Goal: Task Accomplishment & Management: Use online tool/utility

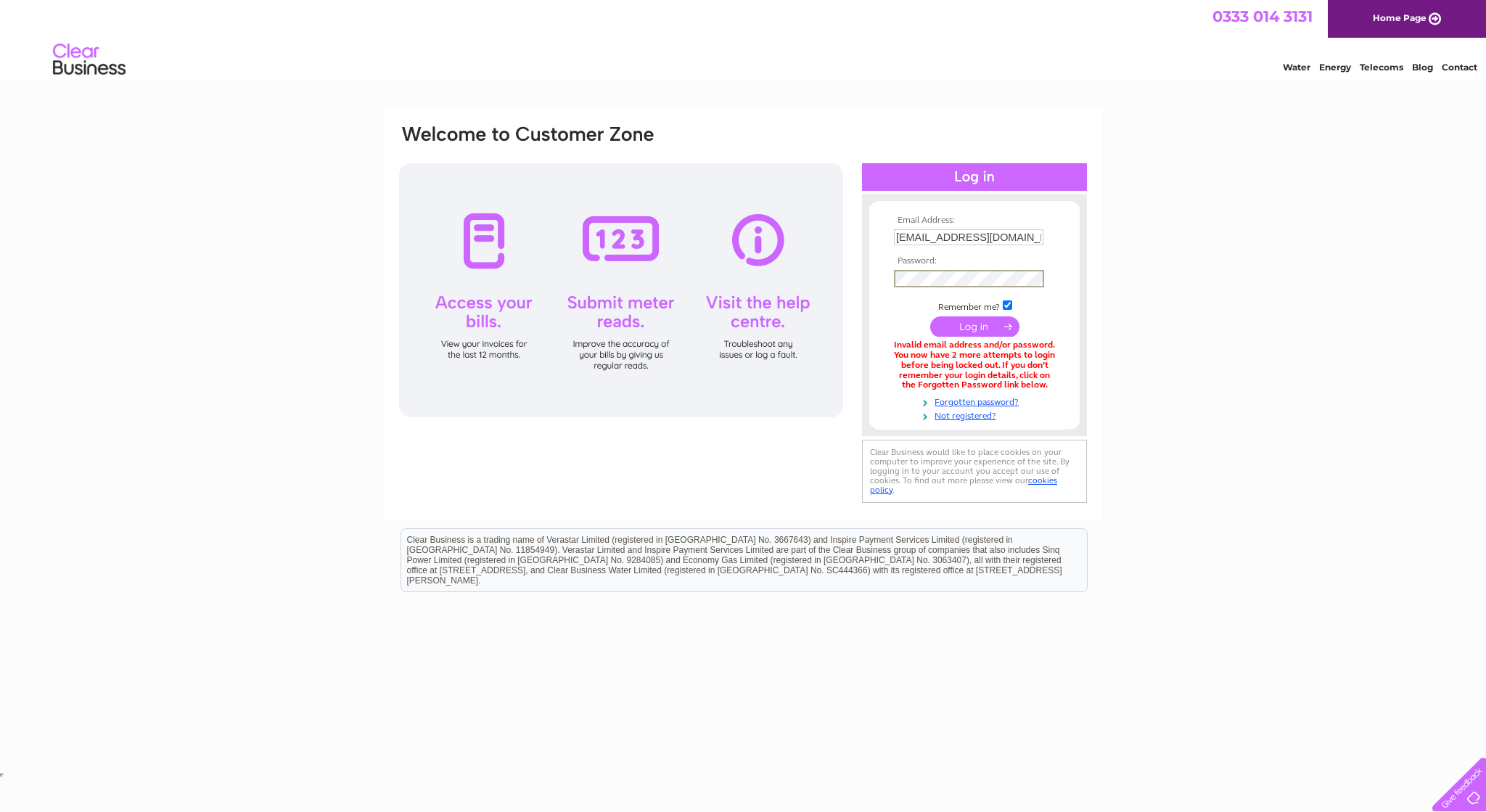
click at [976, 328] on input "submit" at bounding box center [975, 326] width 90 height 20
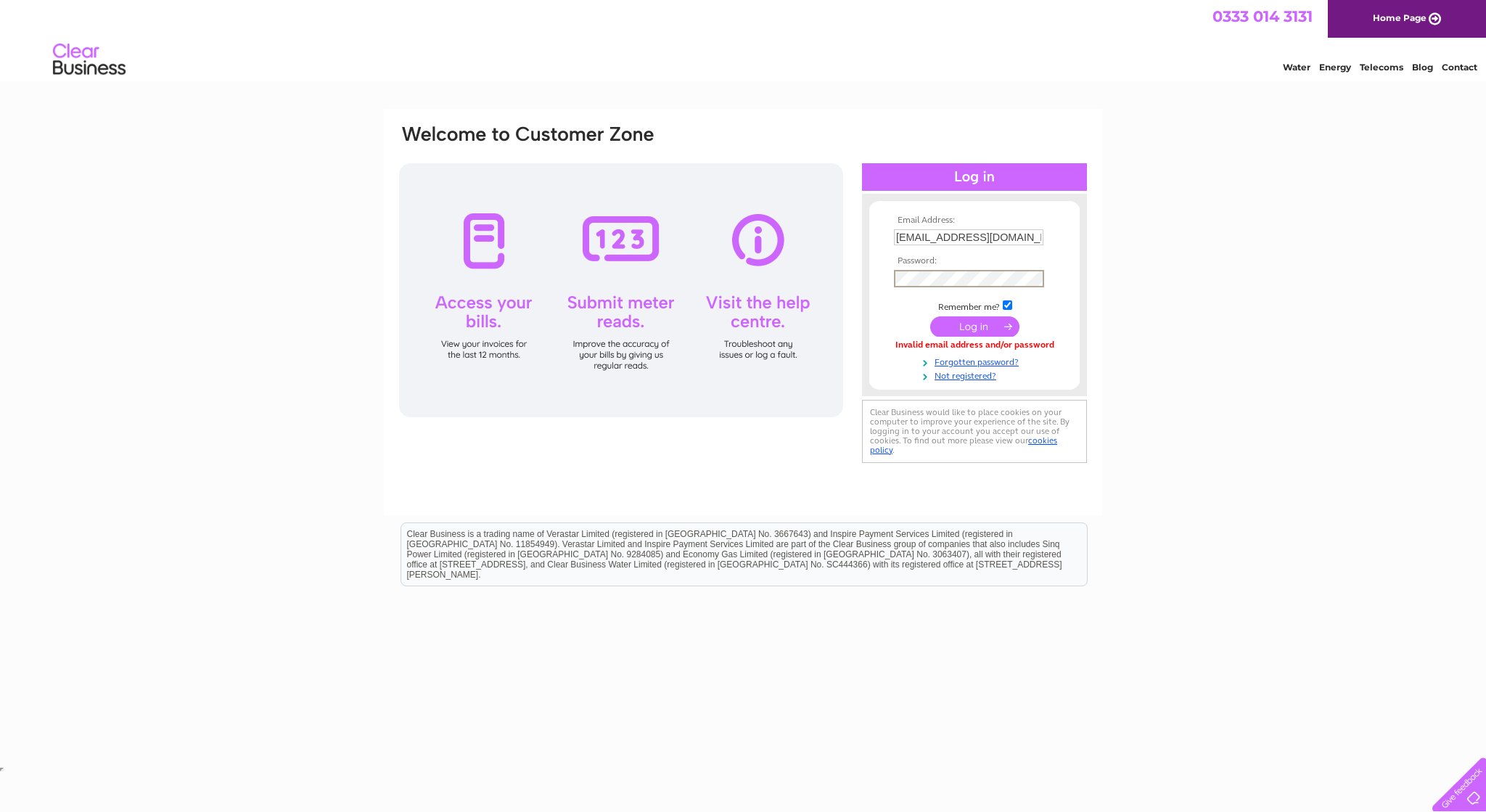
click at [976, 328] on input "submit" at bounding box center [975, 326] width 90 height 20
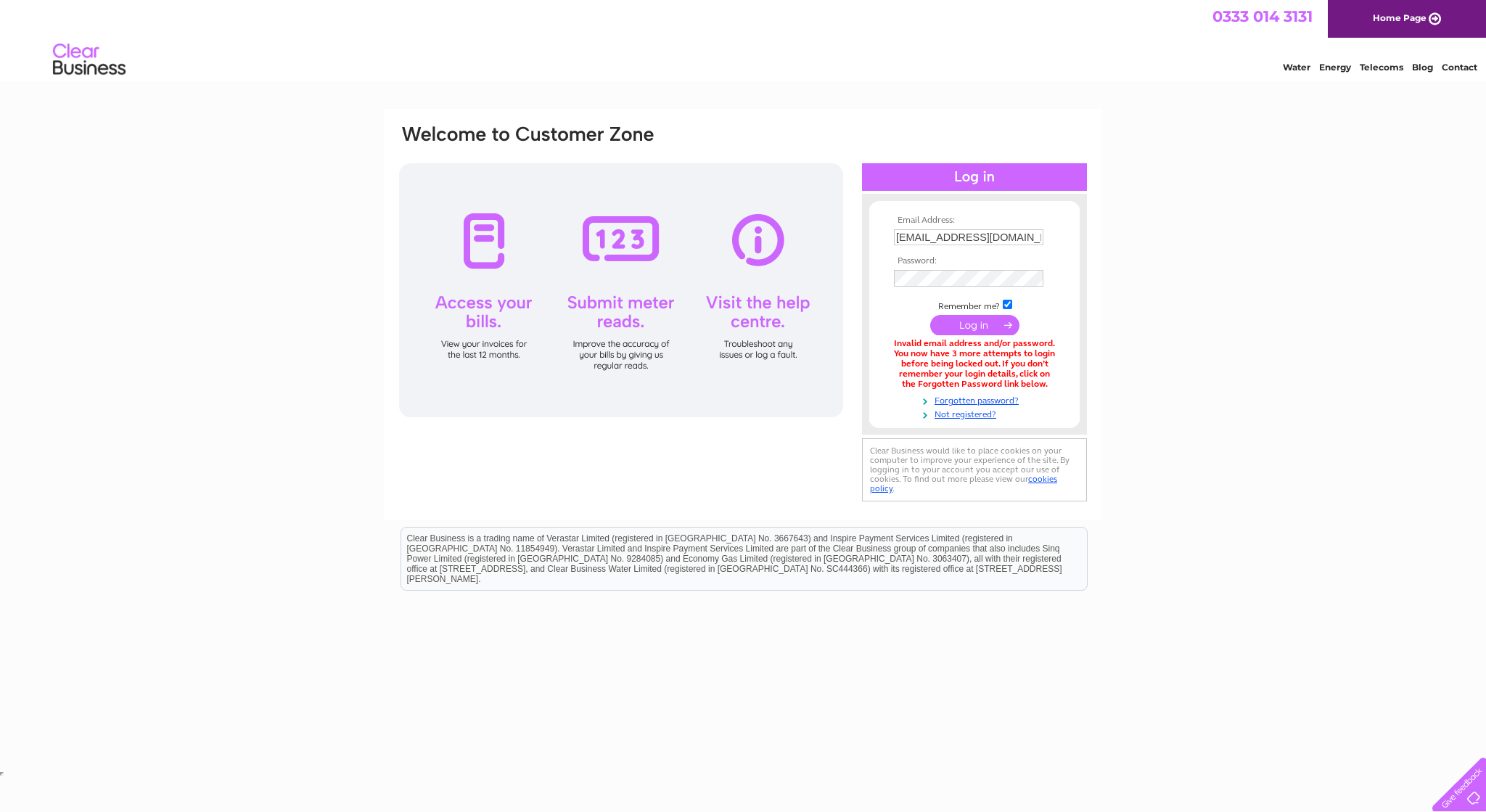
click at [979, 290] on td at bounding box center [975, 278] width 169 height 24
click at [974, 326] on input "submit" at bounding box center [975, 326] width 90 height 20
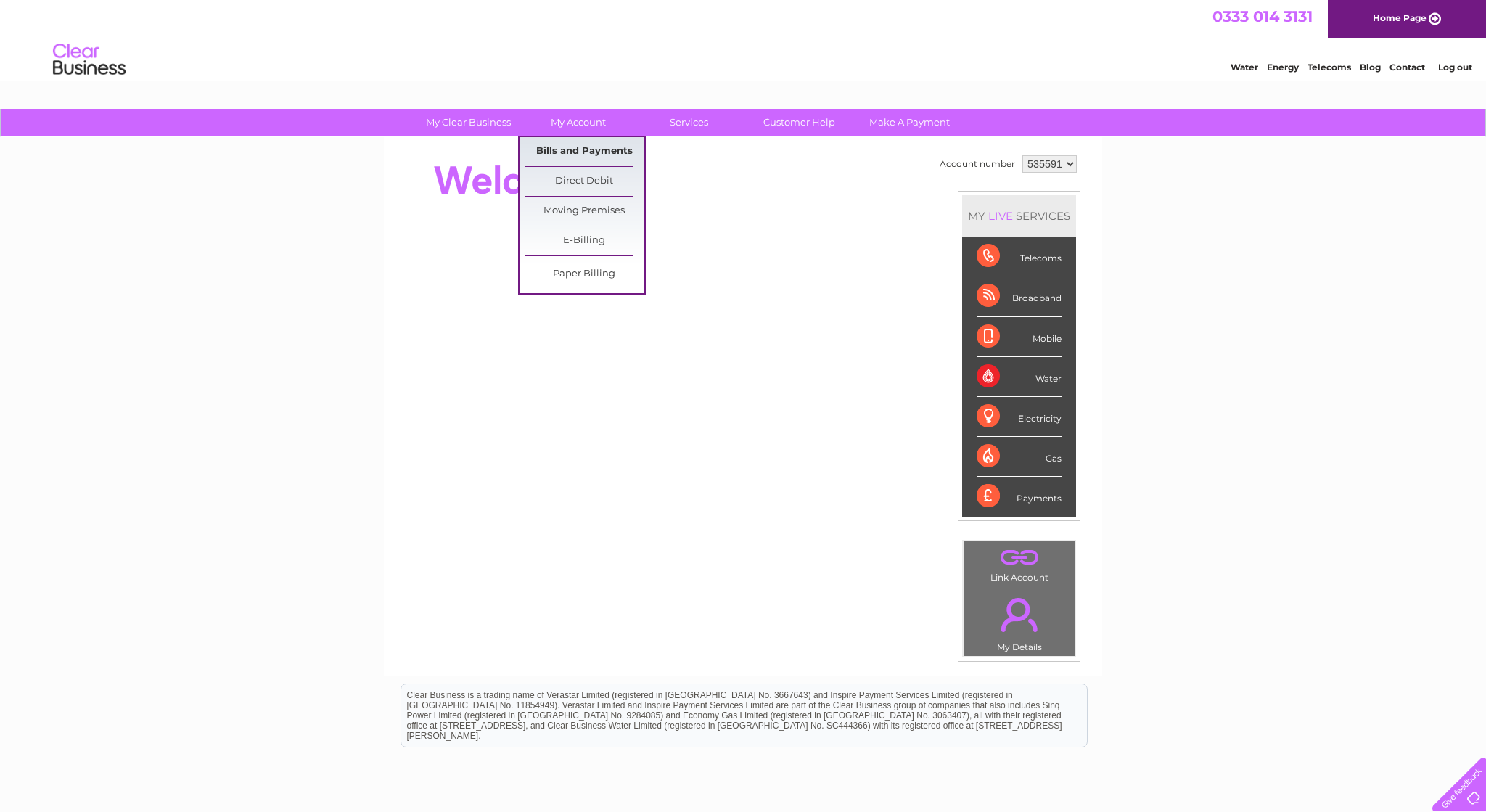
click at [593, 149] on link "Bills and Payments" at bounding box center [584, 151] width 120 height 29
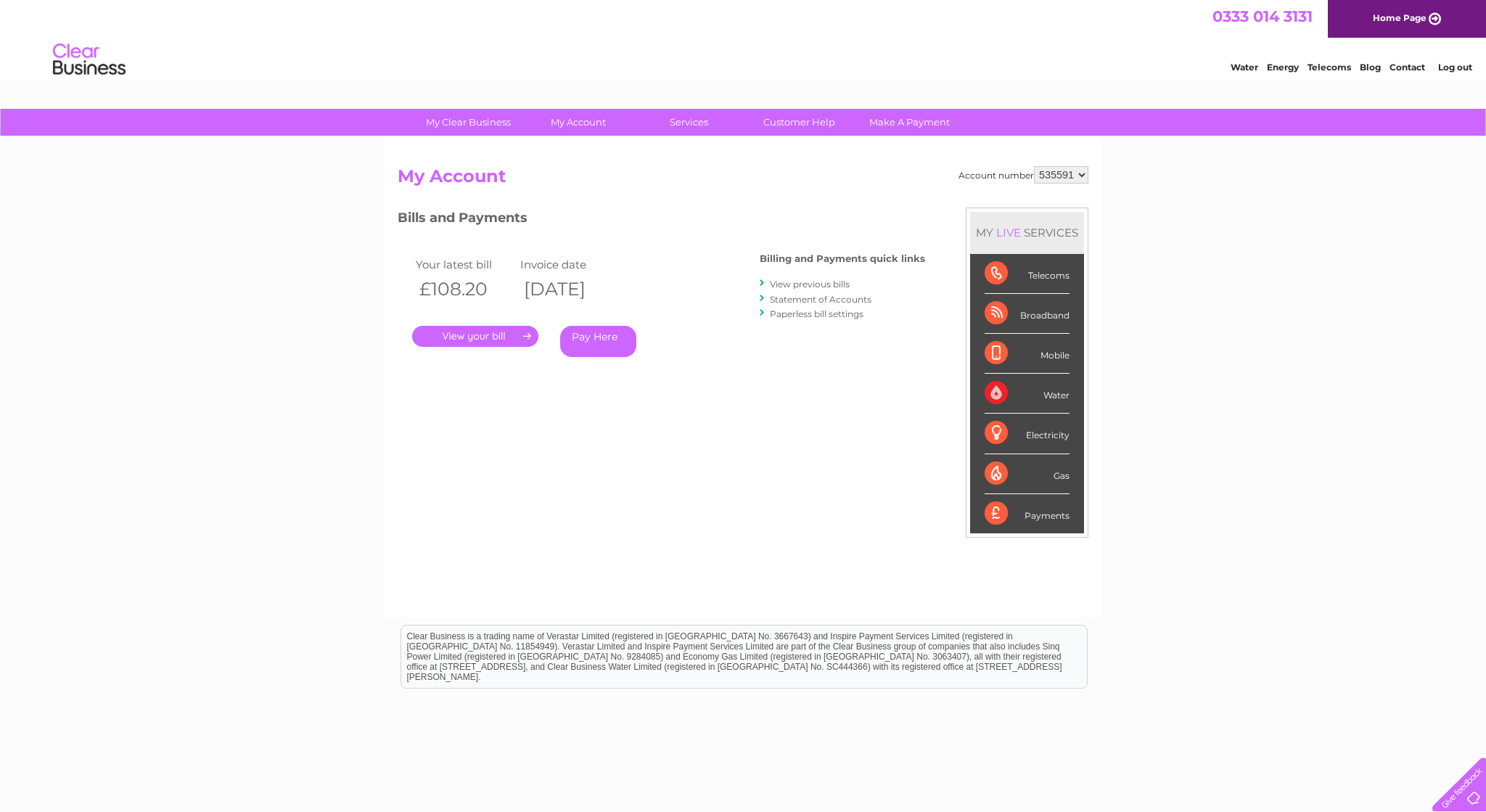
click at [495, 336] on link "." at bounding box center [475, 336] width 126 height 21
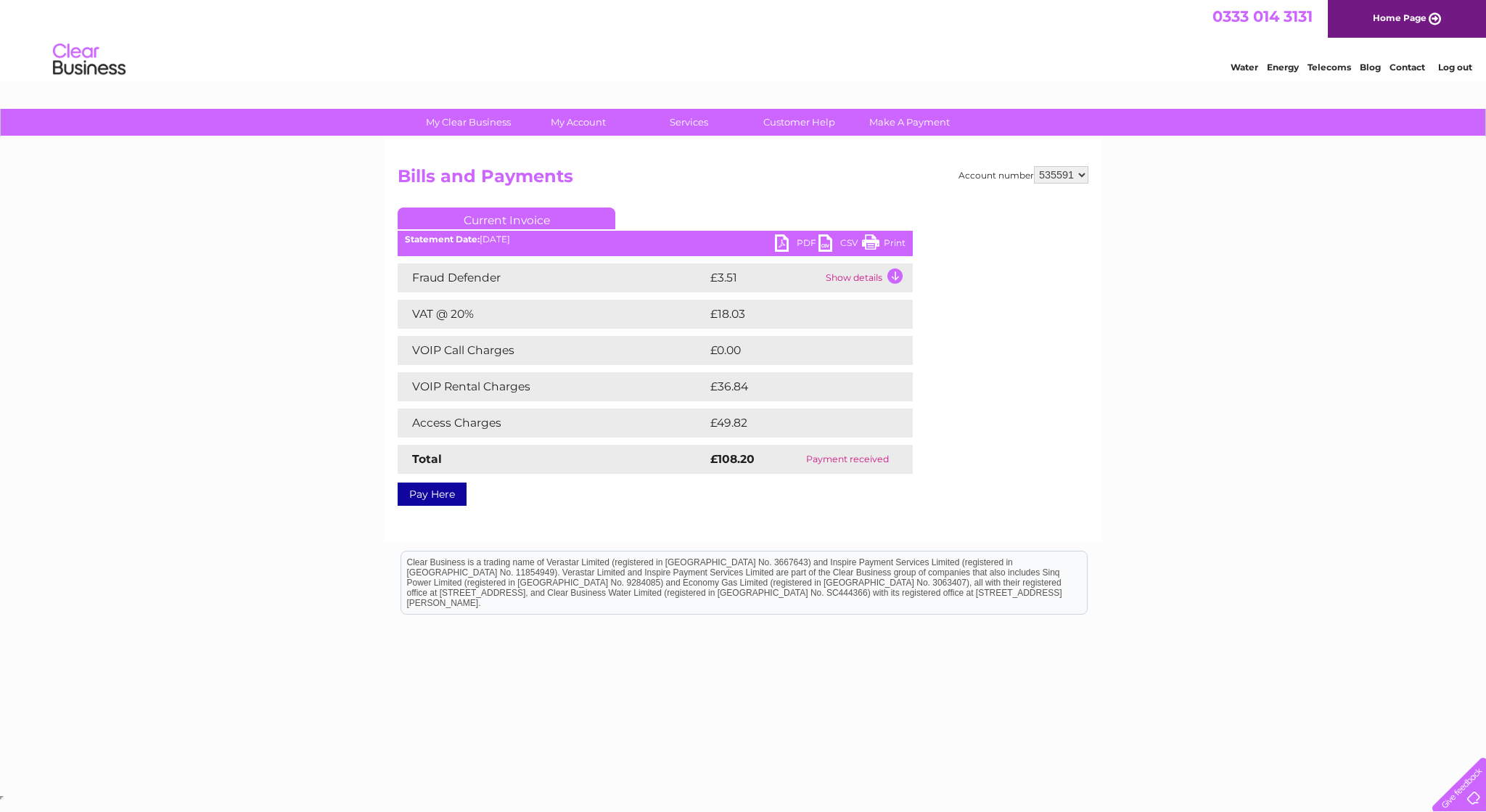
click at [783, 243] on link "PDF" at bounding box center [797, 245] width 44 height 21
click at [1453, 68] on link "Log out" at bounding box center [1456, 67] width 34 height 11
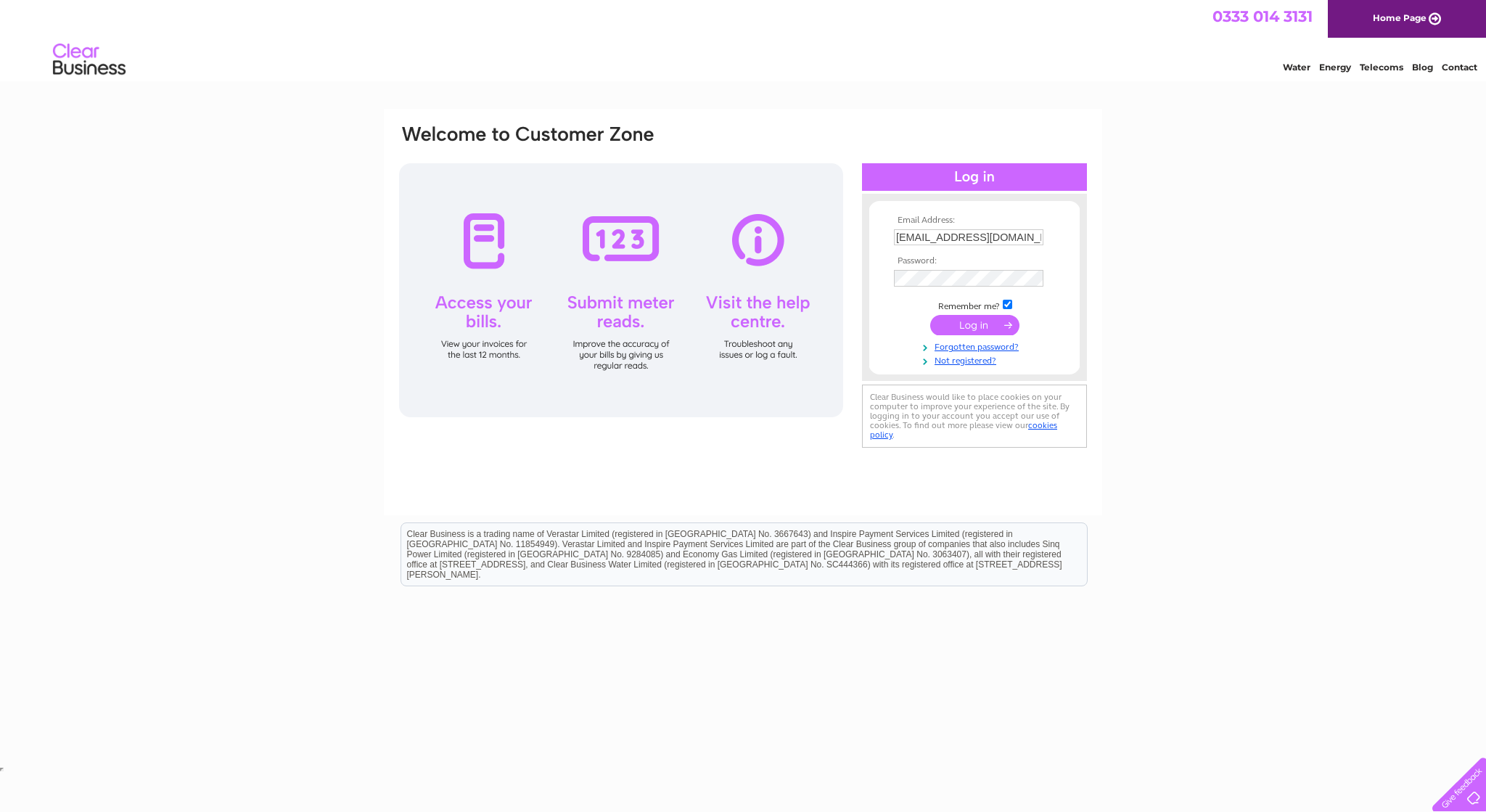
click at [968, 325] on input "submit" at bounding box center [975, 325] width 90 height 20
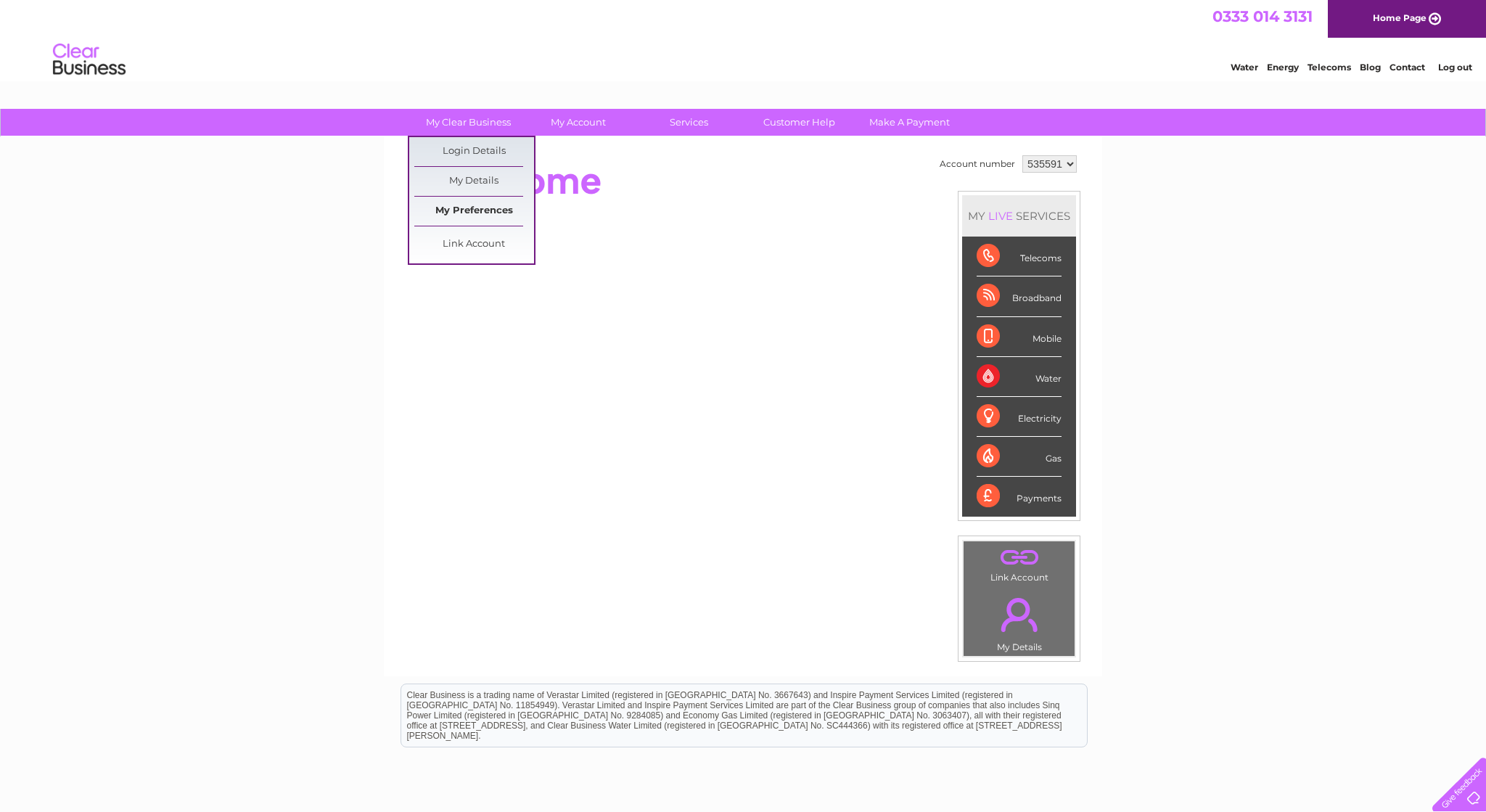
click at [478, 207] on link "My Preferences" at bounding box center [474, 211] width 120 height 29
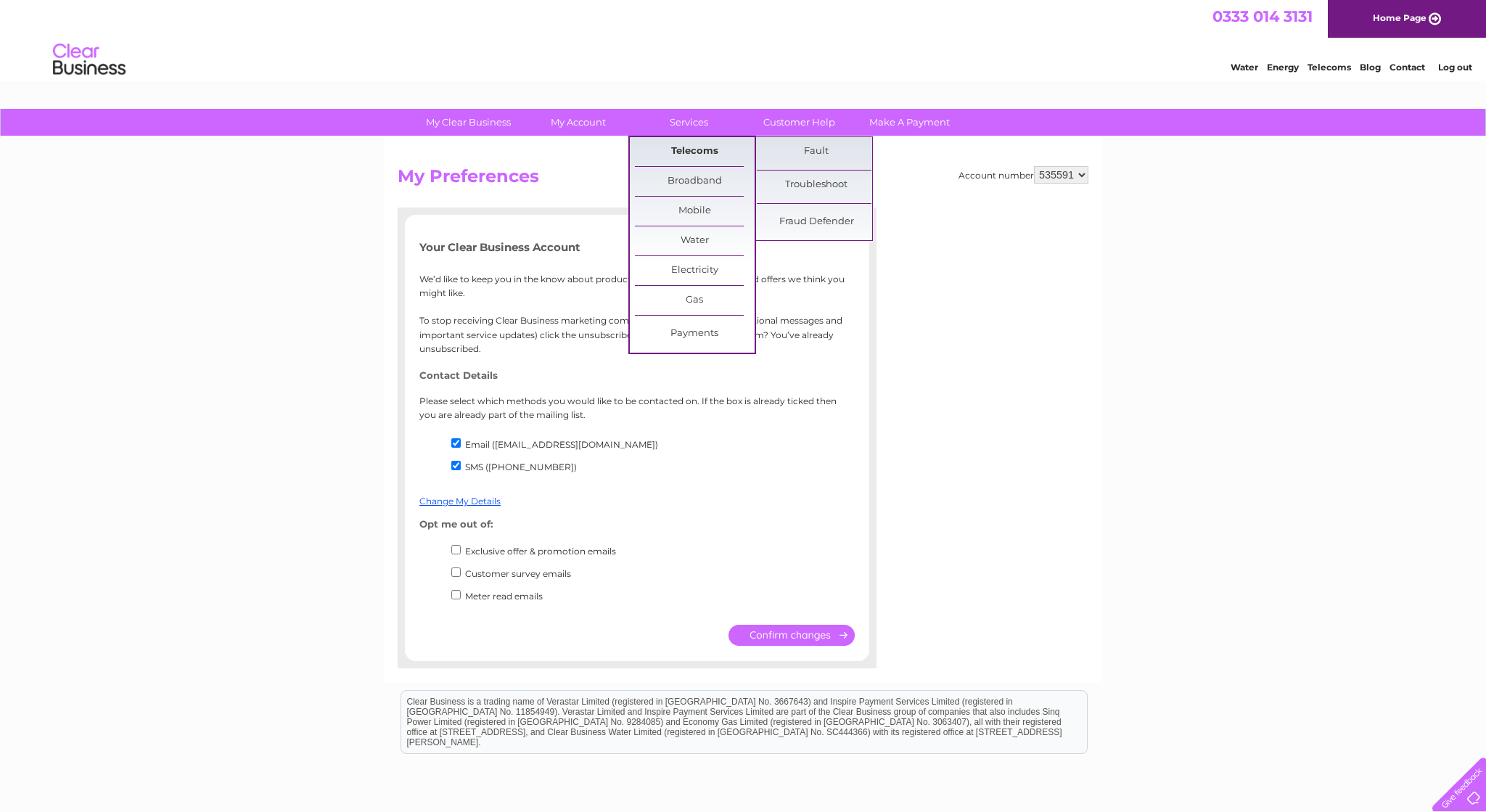
click at [686, 151] on link "Telecoms" at bounding box center [695, 151] width 120 height 29
click at [812, 155] on link "Fault" at bounding box center [817, 151] width 120 height 29
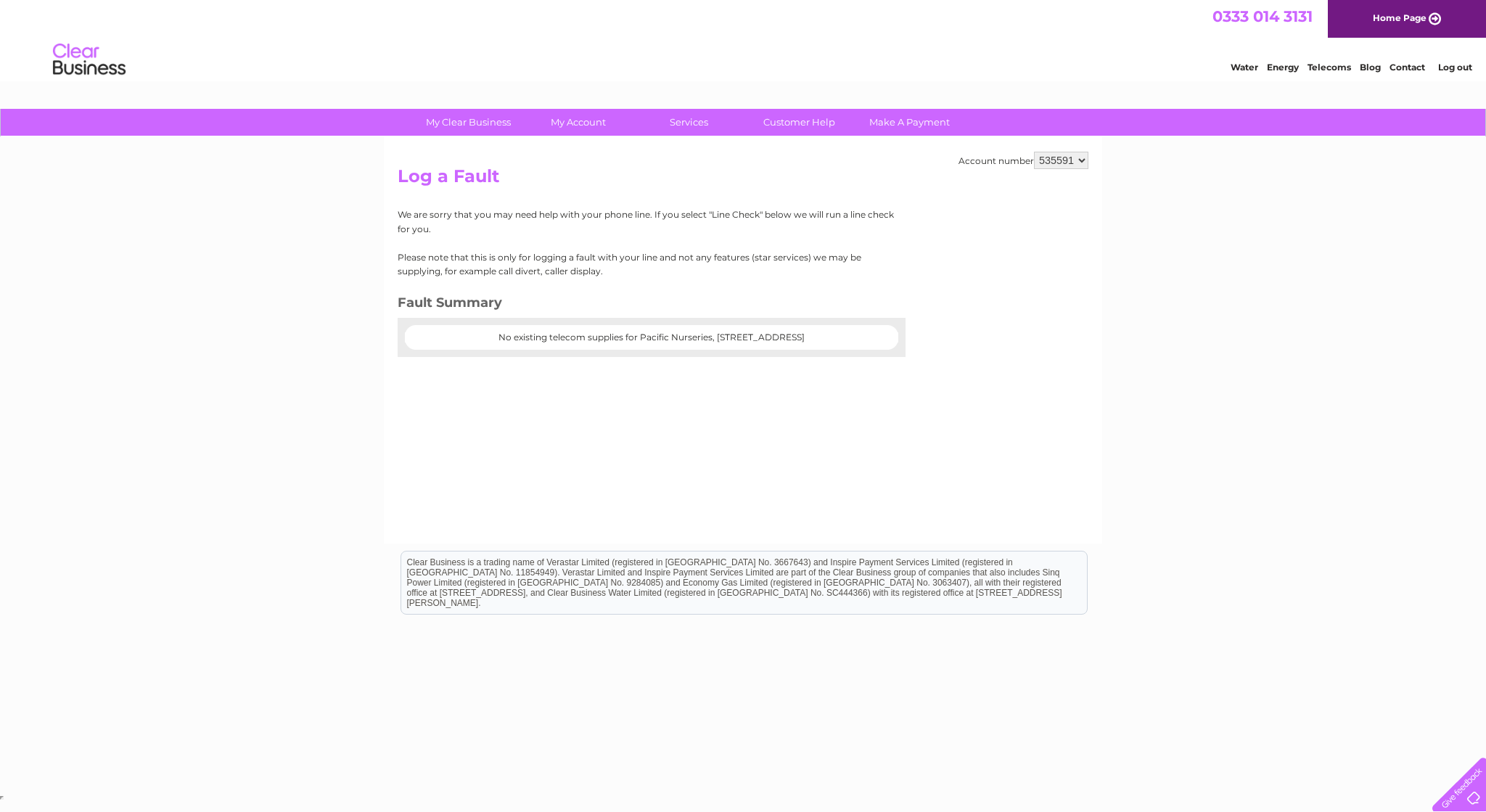
click at [1034, 152] on select "535591" at bounding box center [1061, 160] width 55 height 18
click at [1042, 274] on div "Account number 535591 Log a Fault We are sorry that you may need help with your…" at bounding box center [743, 339] width 718 height 406
click at [1451, 72] on link "Log out" at bounding box center [1456, 67] width 34 height 11
